Goal: Check status: Check status

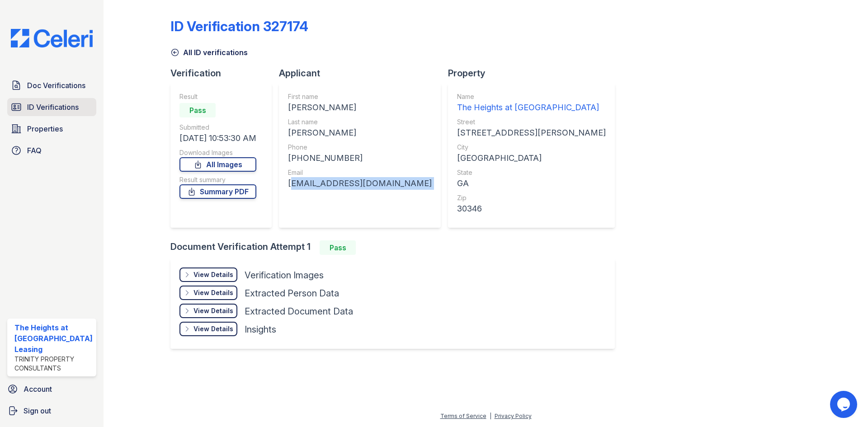
click at [61, 110] on span "ID Verifications" at bounding box center [53, 107] width 52 height 11
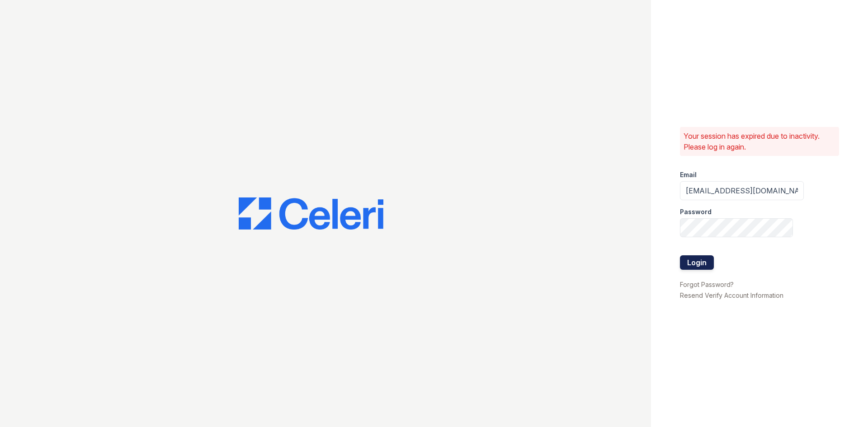
click at [701, 261] on button "Login" at bounding box center [697, 262] width 34 height 14
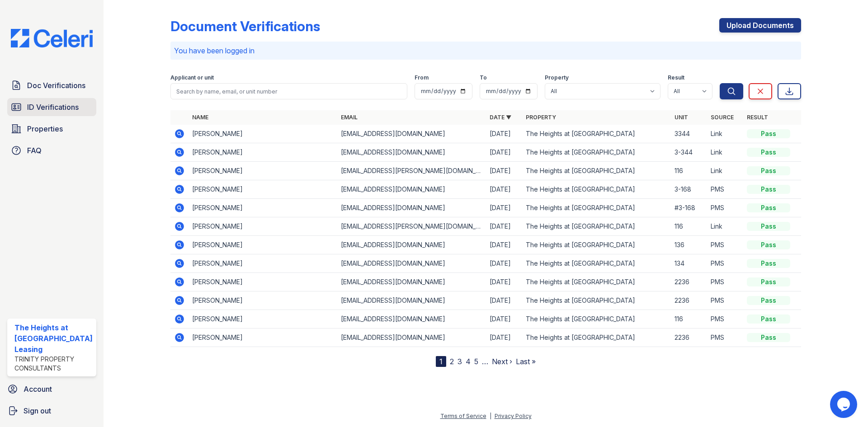
click at [58, 106] on span "ID Verifications" at bounding box center [53, 107] width 52 height 11
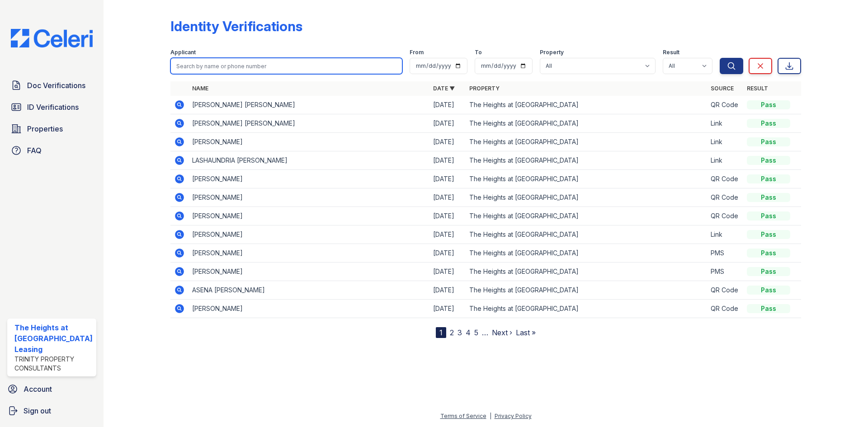
click at [221, 64] on input "search" at bounding box center [286, 66] width 232 height 16
type input "[PERSON_NAME]"
click at [719, 58] on button "Search" at bounding box center [730, 66] width 23 height 16
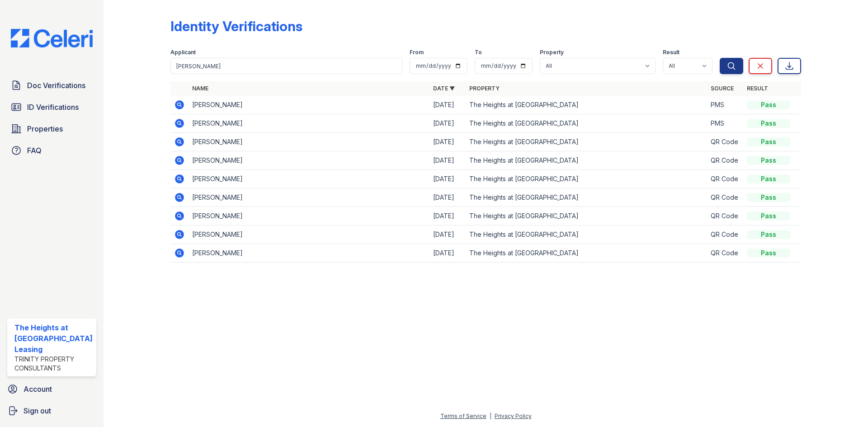
click at [176, 103] on icon at bounding box center [179, 104] width 9 height 9
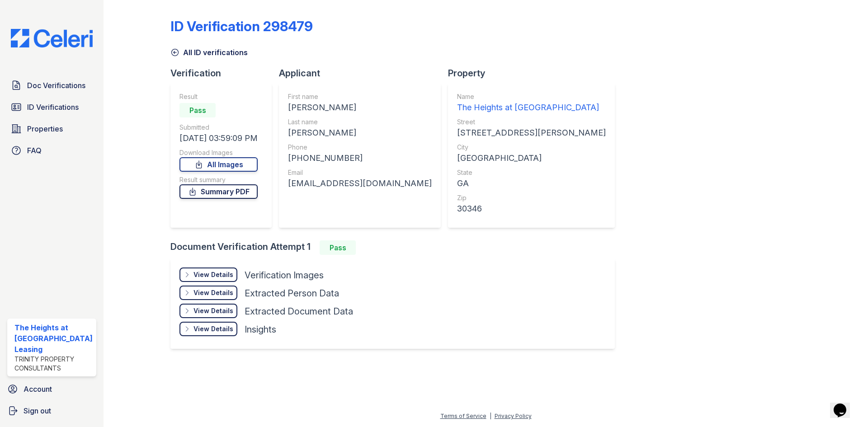
click at [195, 190] on icon at bounding box center [192, 191] width 5 height 7
